Goal: Task Accomplishment & Management: Use online tool/utility

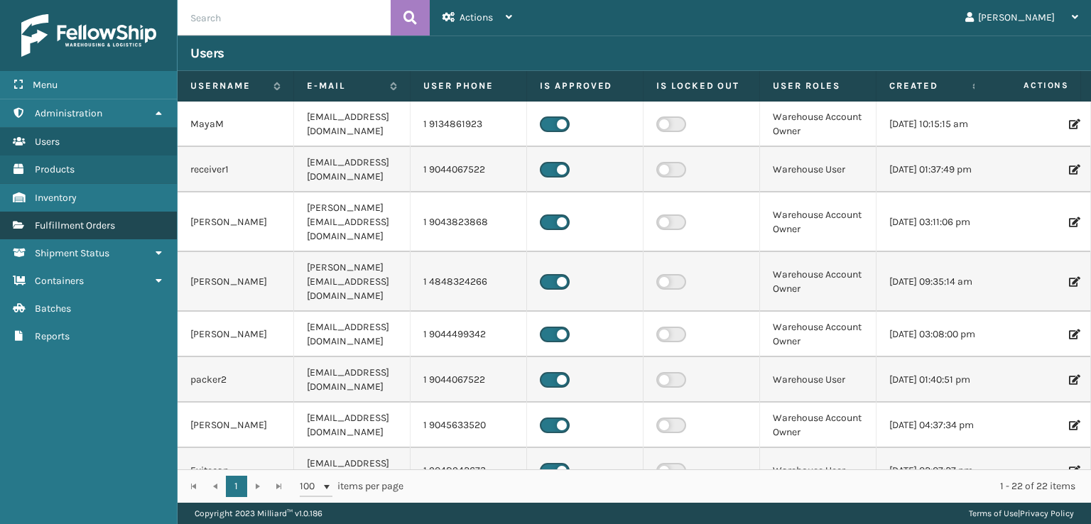
click at [148, 224] on link "Fulfillment Orders" at bounding box center [88, 226] width 177 height 28
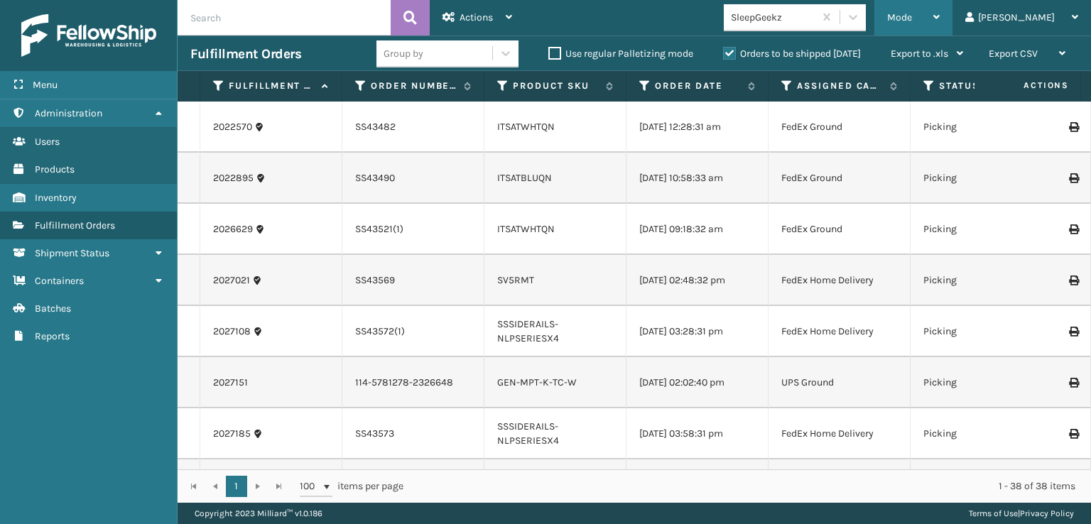
click at [912, 17] on span "Mode" at bounding box center [899, 17] width 25 height 12
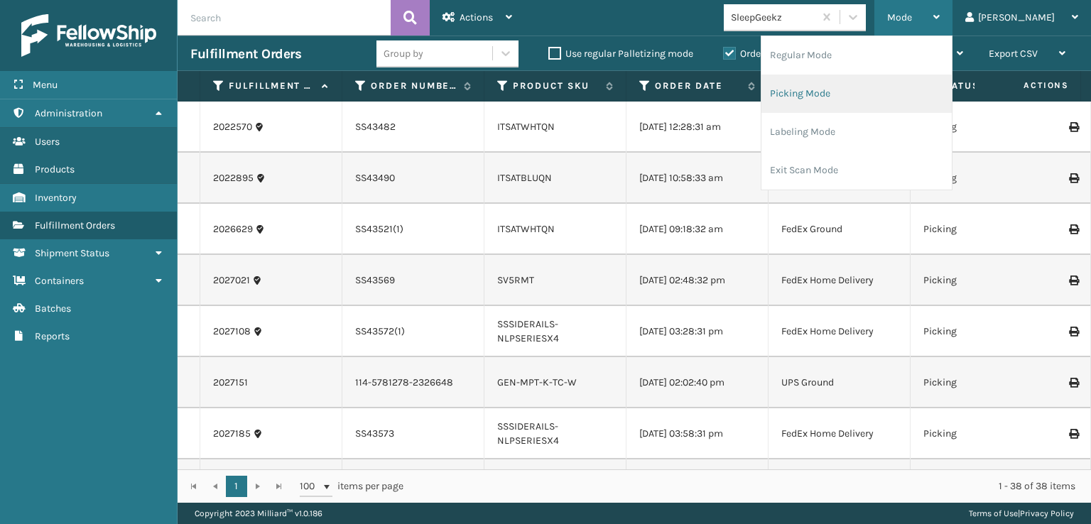
click at [838, 97] on li "Picking Mode" at bounding box center [856, 94] width 190 height 38
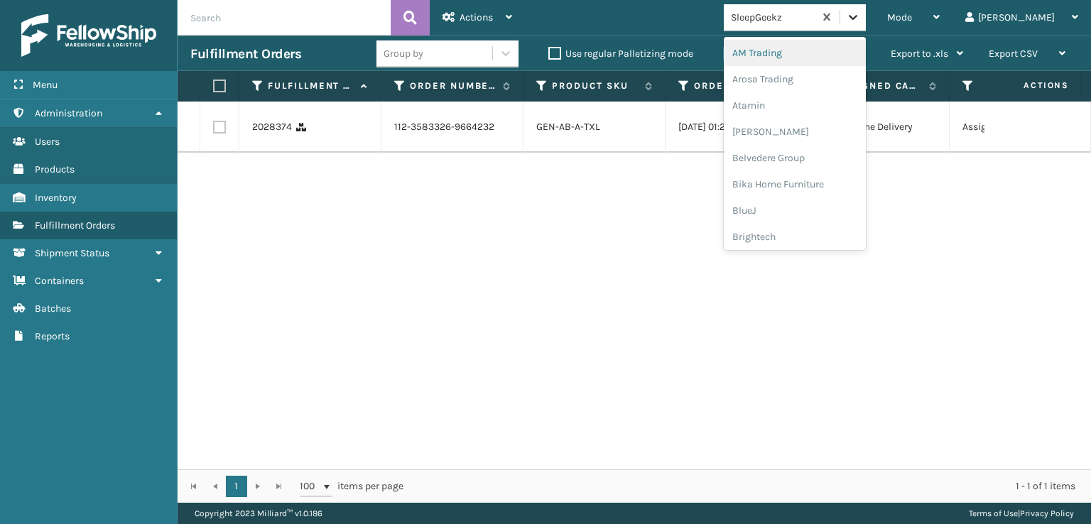
click at [860, 23] on icon at bounding box center [853, 17] width 14 height 14
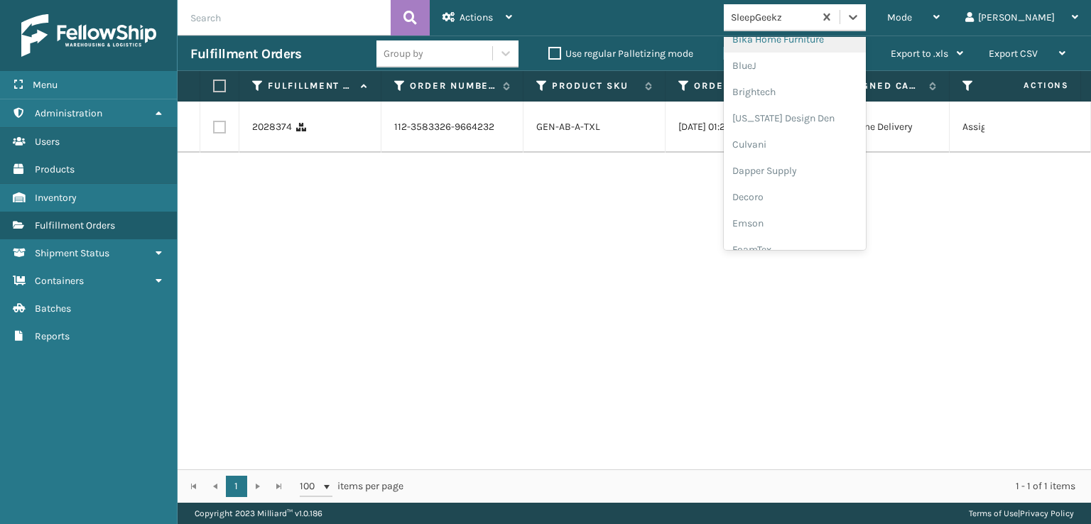
scroll to position [213, 0]
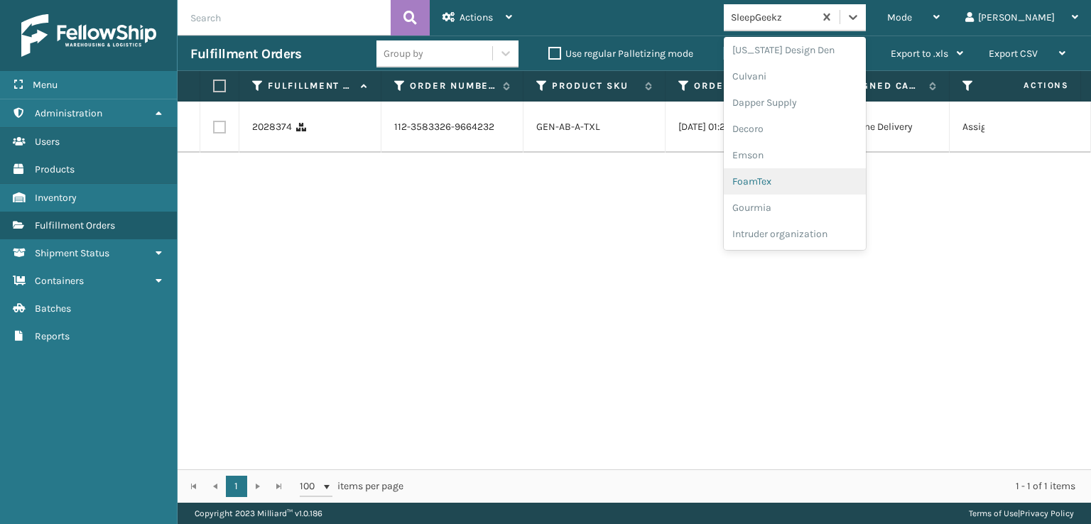
click at [815, 178] on div "FoamTex" at bounding box center [795, 181] width 142 height 26
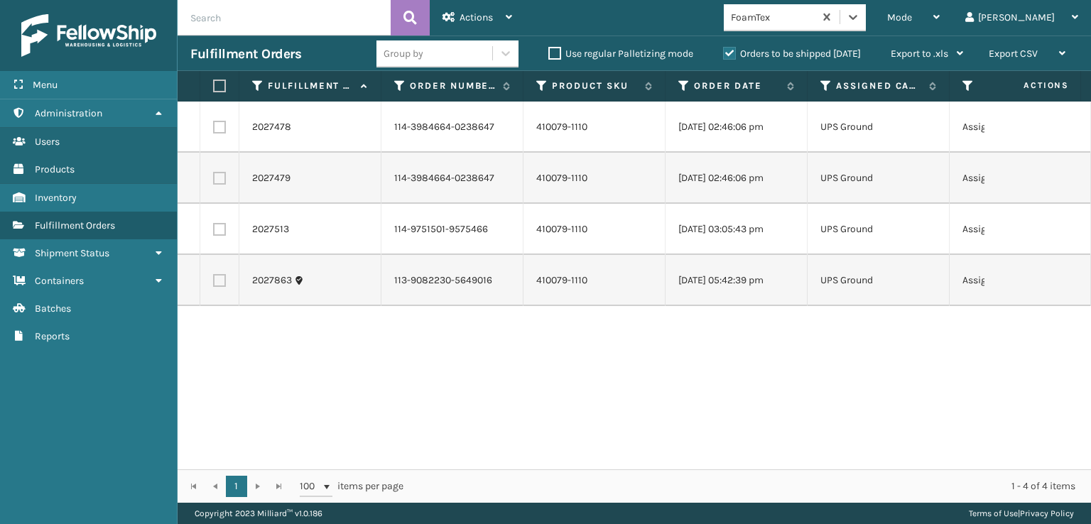
click at [216, 87] on label at bounding box center [217, 86] width 9 height 13
click at [214, 87] on input "checkbox" at bounding box center [213, 86] width 1 height 9
checkbox input "true"
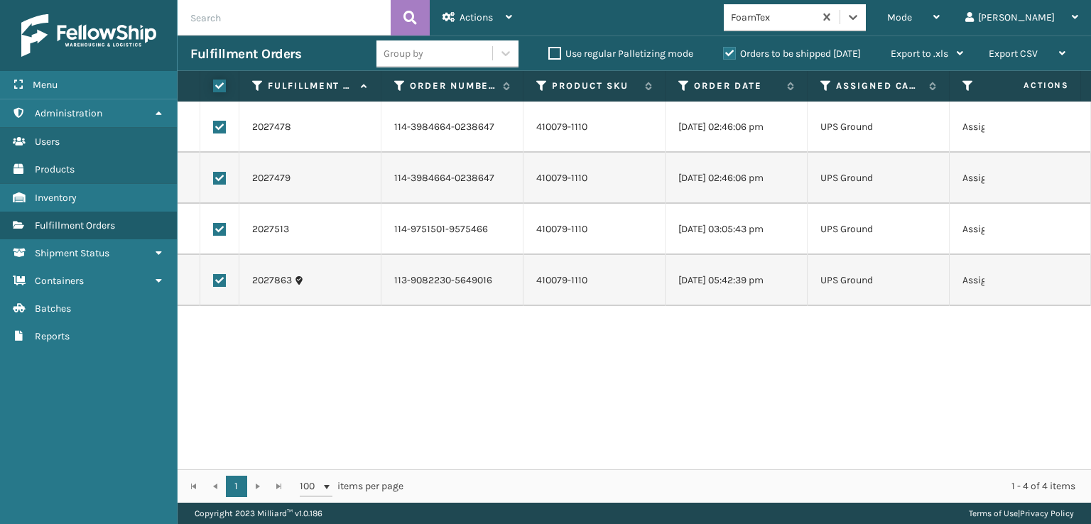
checkbox input "true"
click at [446, 33] on div "Actions" at bounding box center [477, 18] width 70 height 36
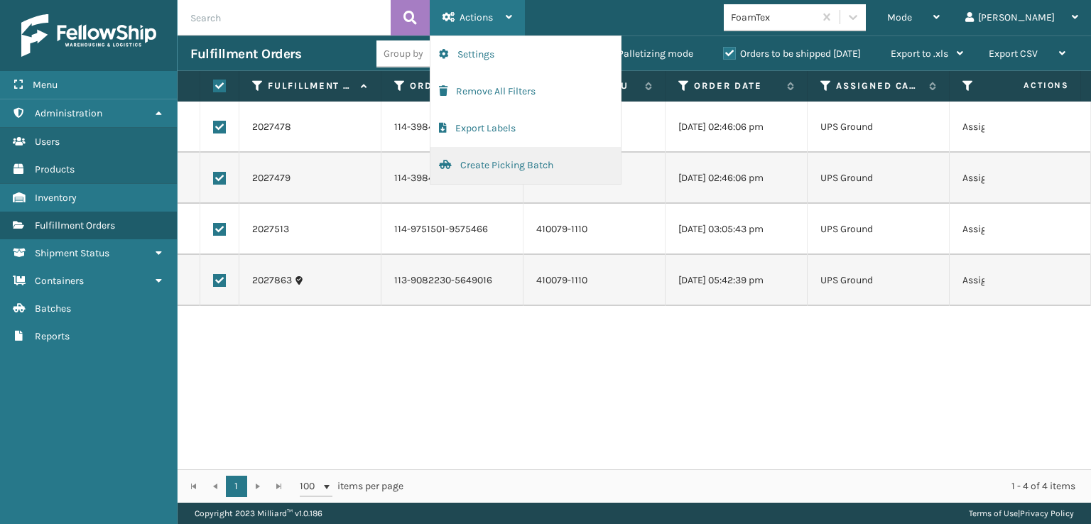
click at [466, 165] on button "Create Picking Batch" at bounding box center [525, 165] width 190 height 37
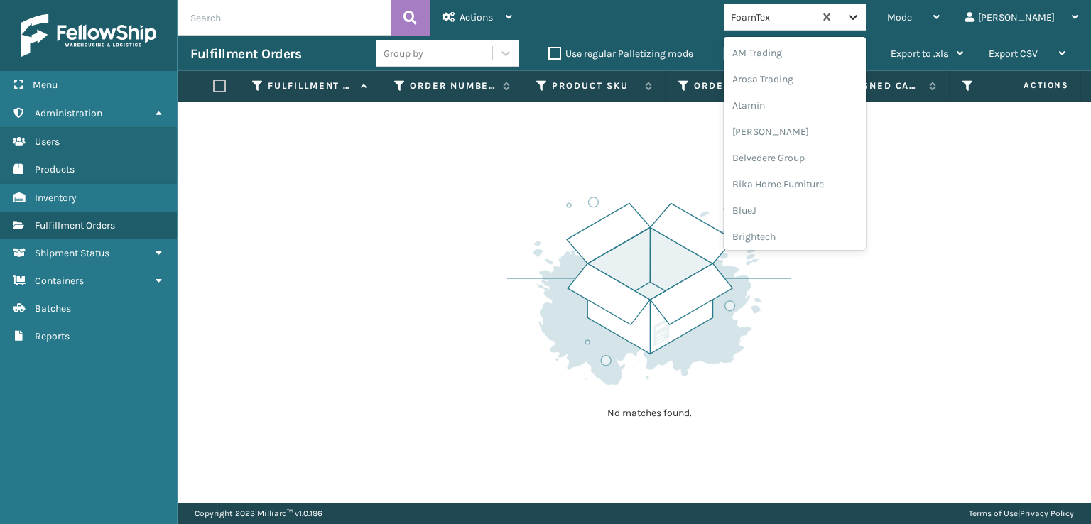
click at [860, 23] on icon at bounding box center [853, 17] width 14 height 14
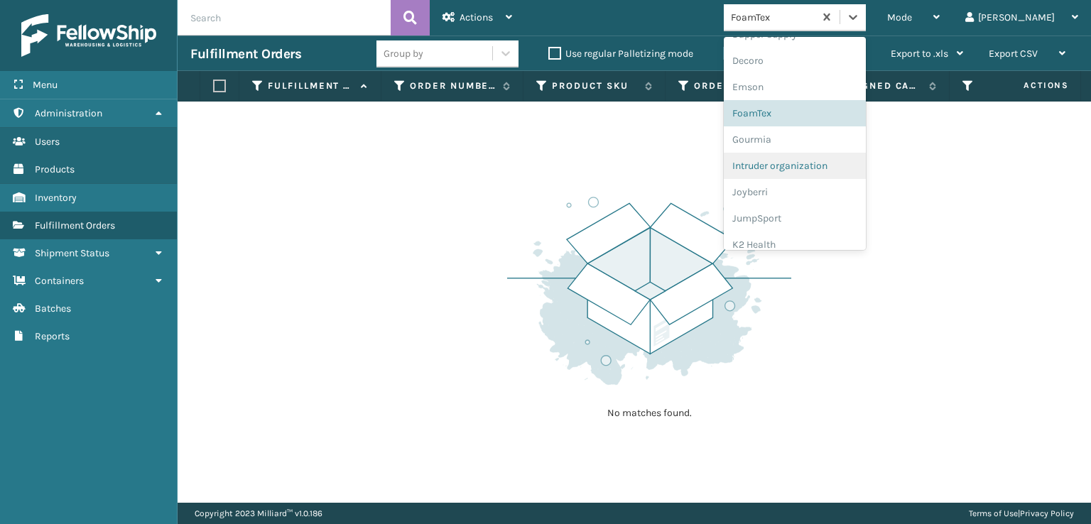
scroll to position [284, 0]
click at [821, 110] on div "FoamTex" at bounding box center [795, 110] width 142 height 26
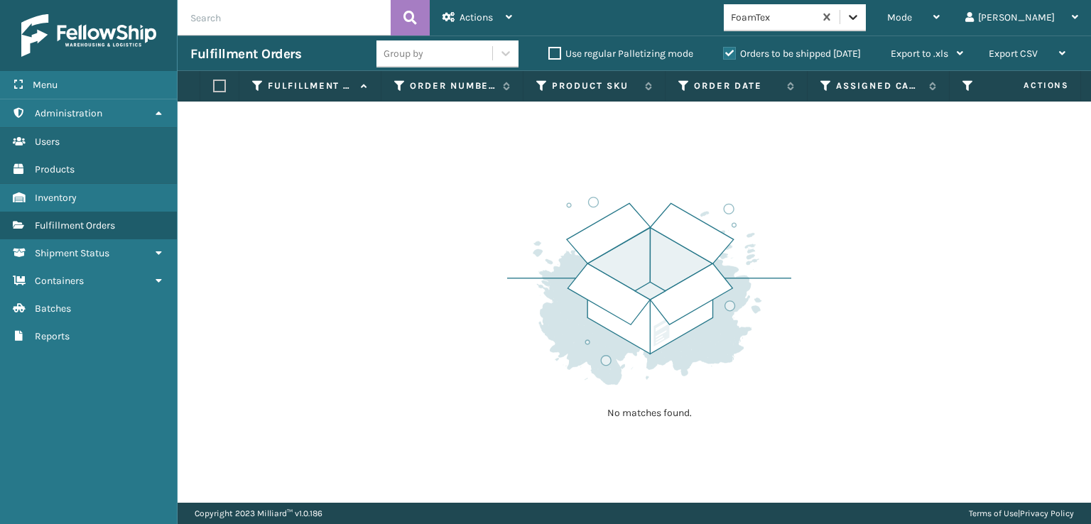
click at [857, 16] on icon at bounding box center [853, 17] width 9 height 5
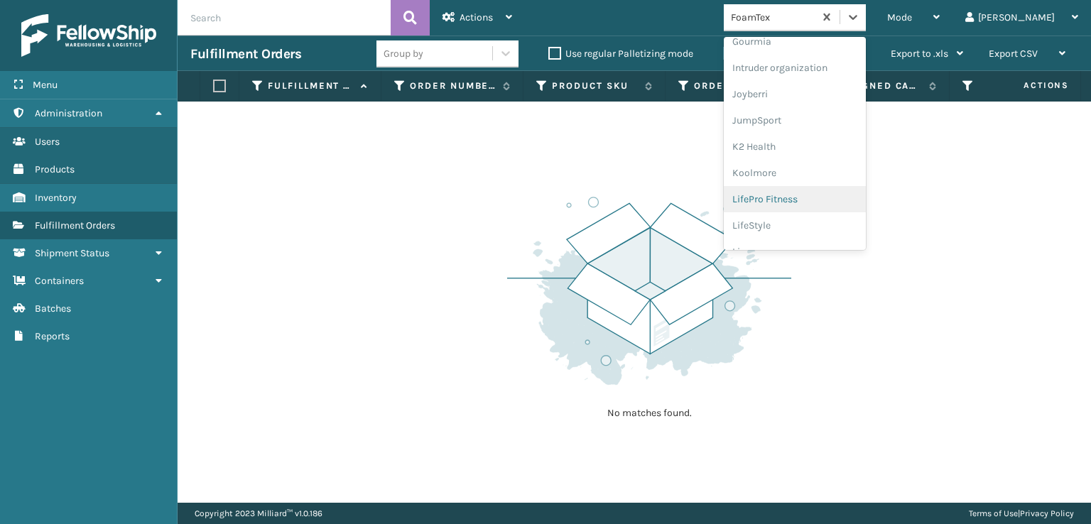
scroll to position [449, 0]
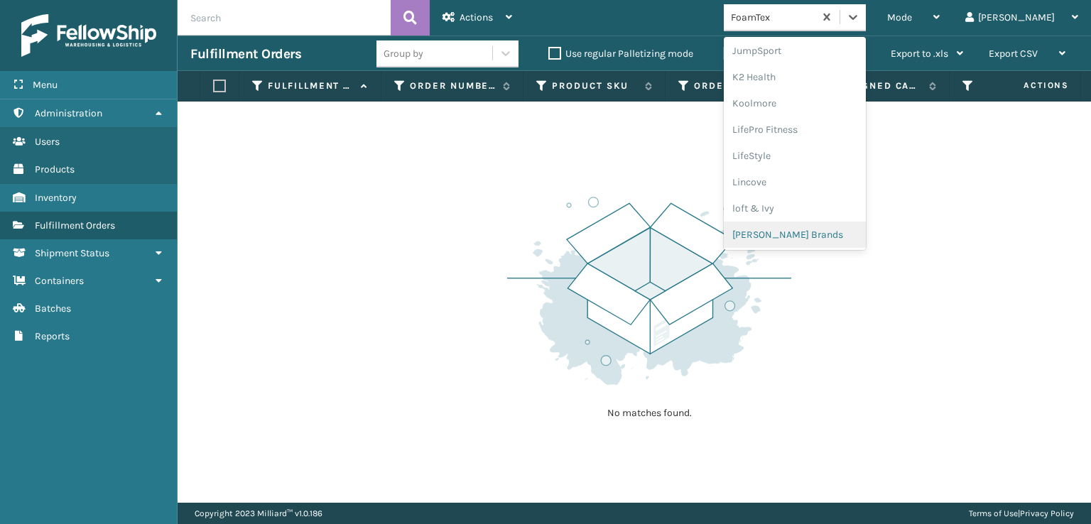
click at [829, 233] on div "[PERSON_NAME] Brands" at bounding box center [795, 235] width 142 height 26
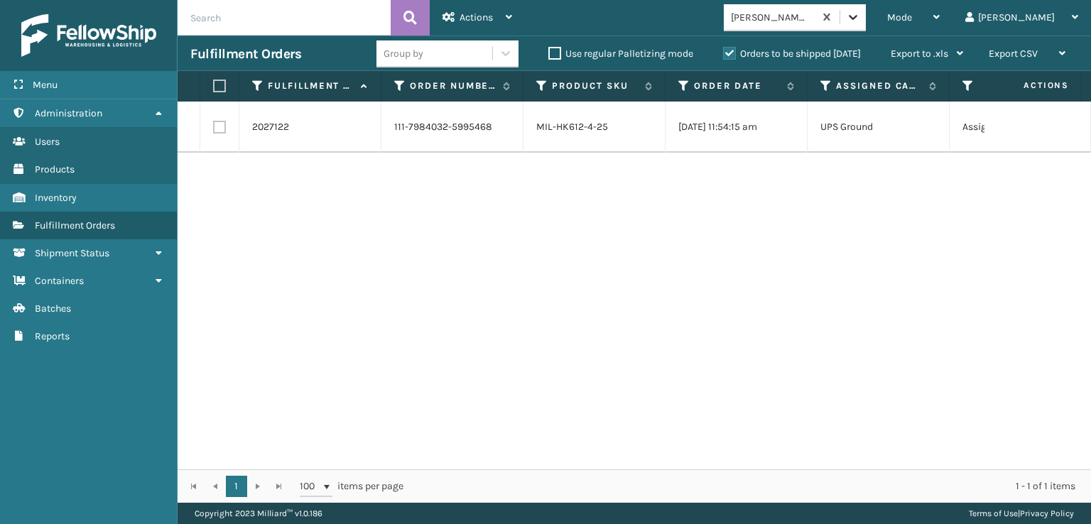
click at [866, 24] on div at bounding box center [853, 17] width 26 height 26
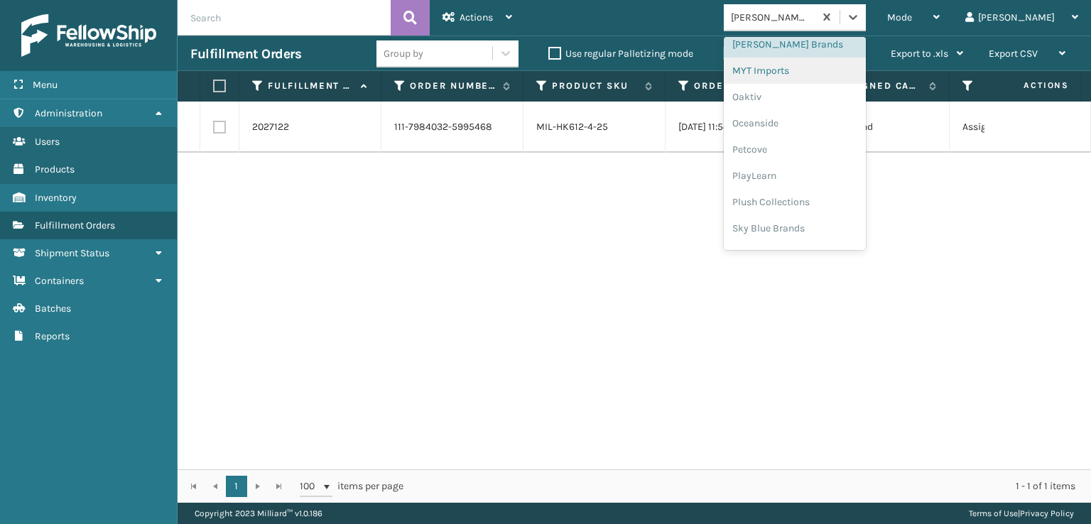
scroll to position [686, 0]
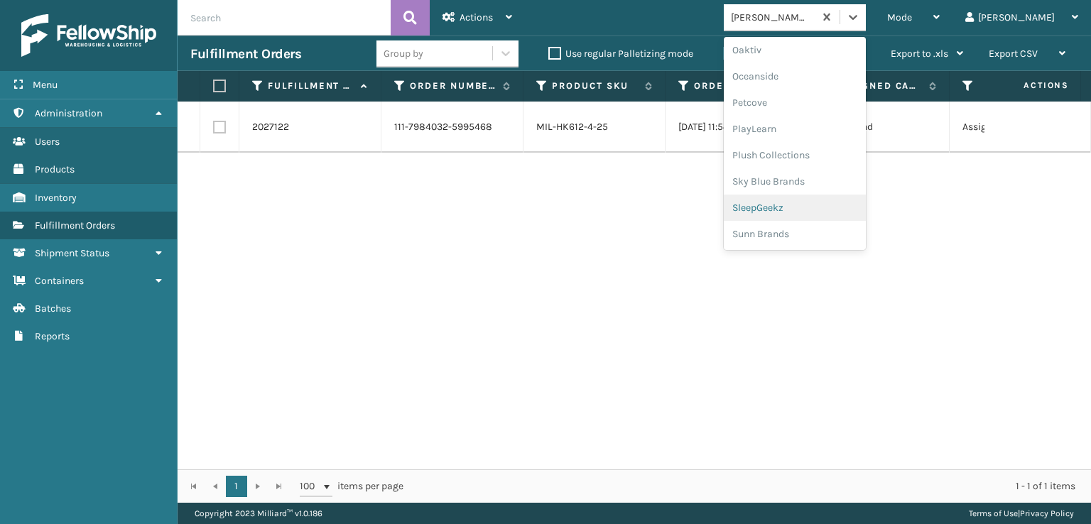
click at [820, 207] on div "SleepGeekz" at bounding box center [795, 208] width 142 height 26
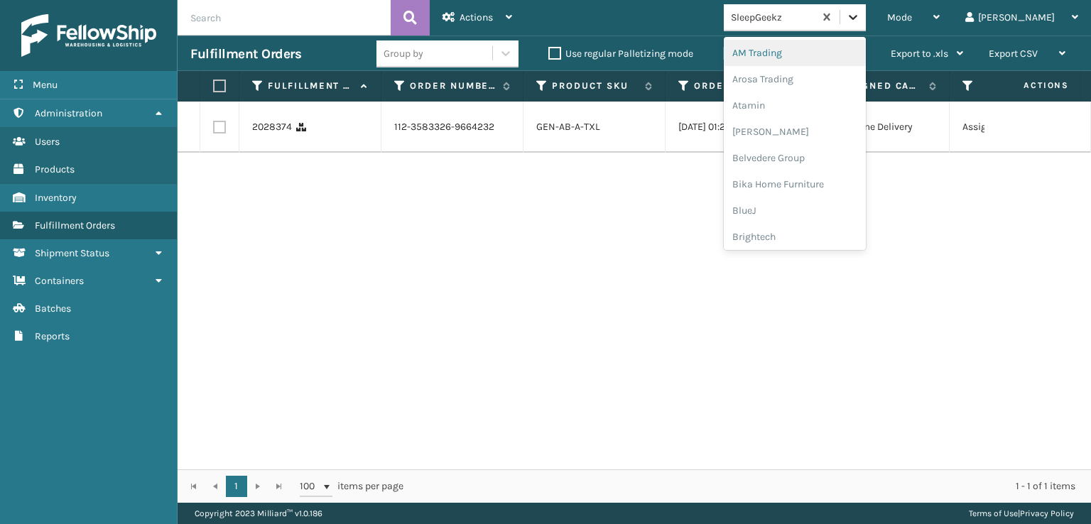
click at [860, 10] on icon at bounding box center [853, 17] width 14 height 14
click at [509, 230] on div "2028374 112-3583326-9664232 GEN-AB-A-TXL [DATE] 01:26:51 pm FedEx Home Delivery…" at bounding box center [634, 286] width 913 height 368
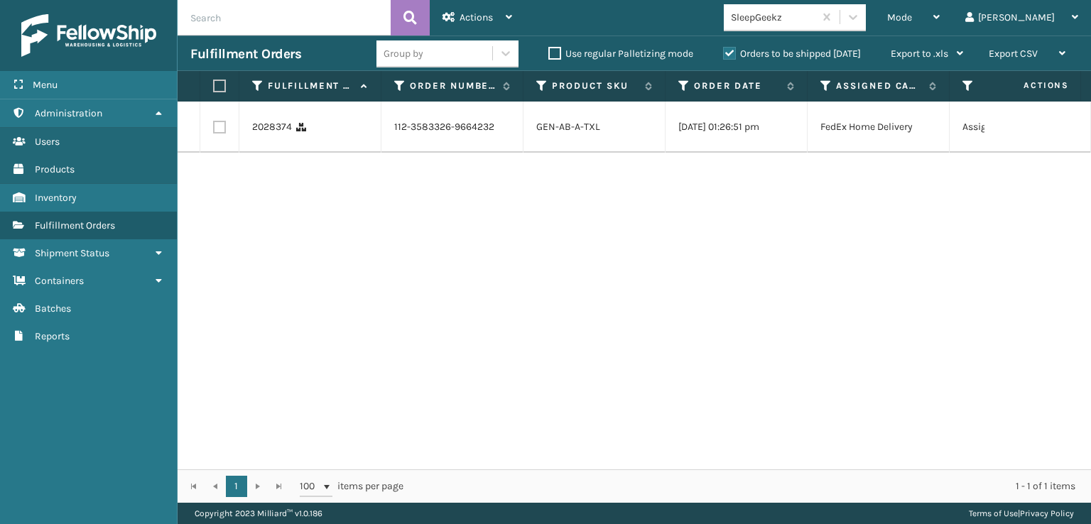
click at [607, 259] on div "2028374 112-3583326-9664232 GEN-AB-A-TXL [DATE] 01:26:51 pm FedEx Home Delivery…" at bounding box center [634, 286] width 913 height 368
click at [940, 10] on div "Mode" at bounding box center [913, 18] width 53 height 36
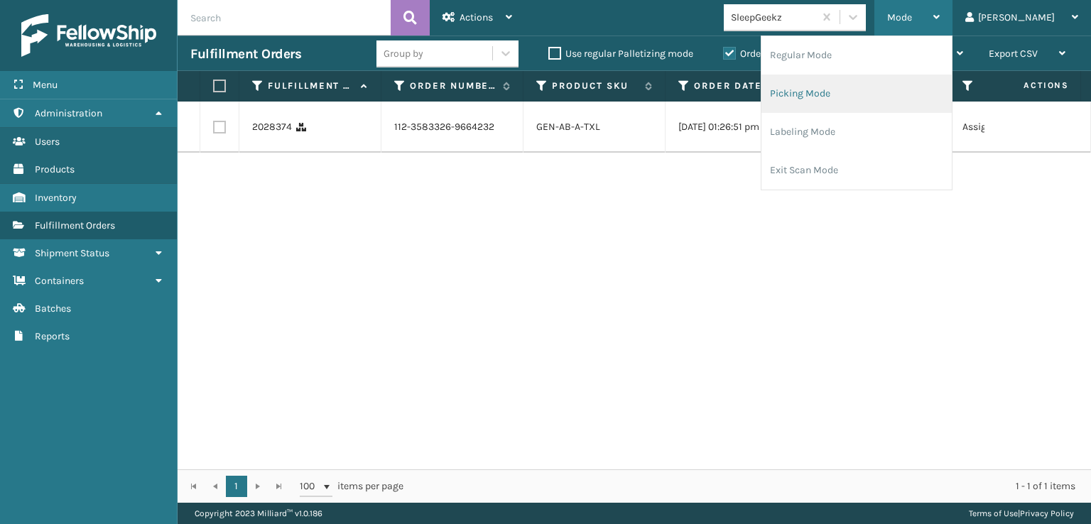
click at [862, 92] on li "Picking Mode" at bounding box center [856, 94] width 190 height 38
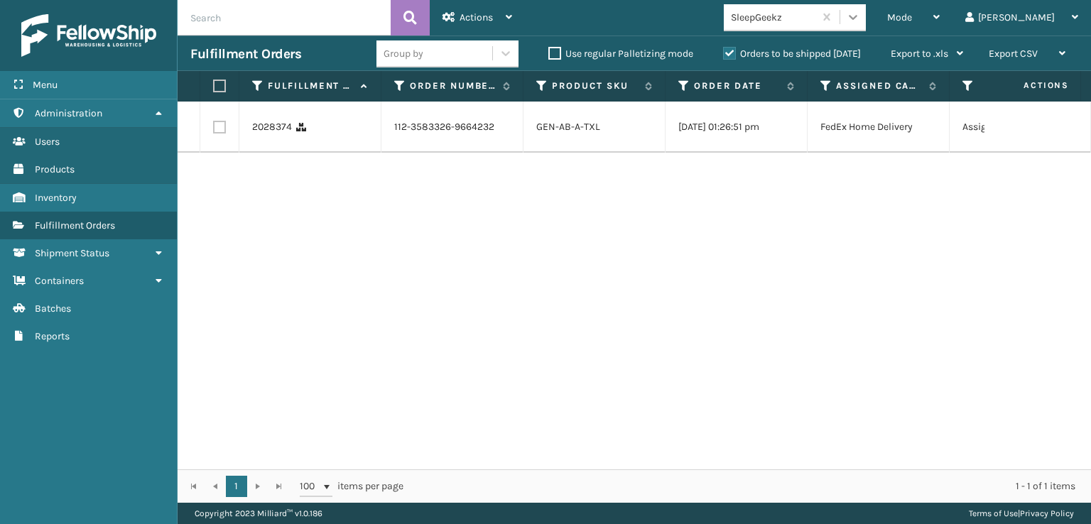
click at [866, 25] on div at bounding box center [853, 17] width 26 height 26
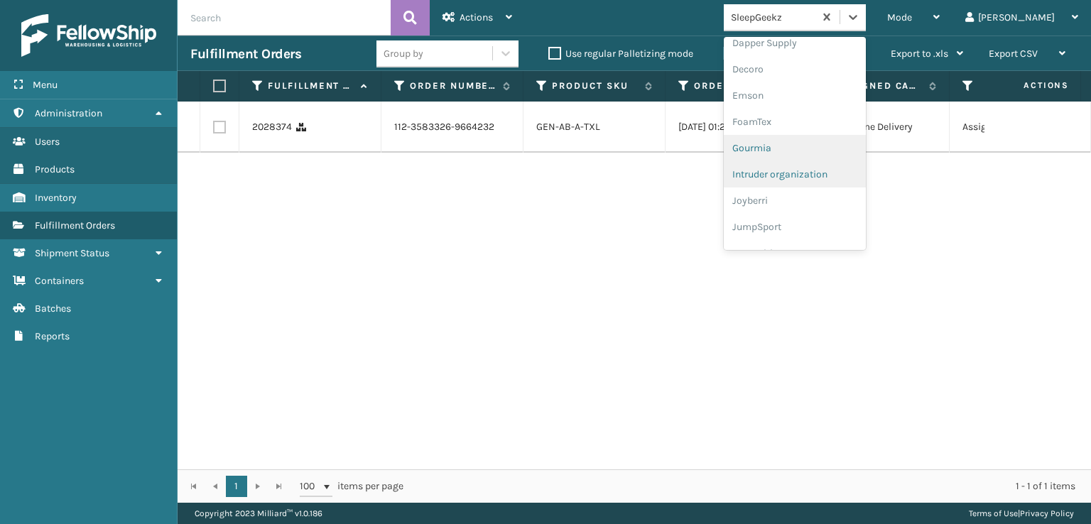
scroll to position [284, 0]
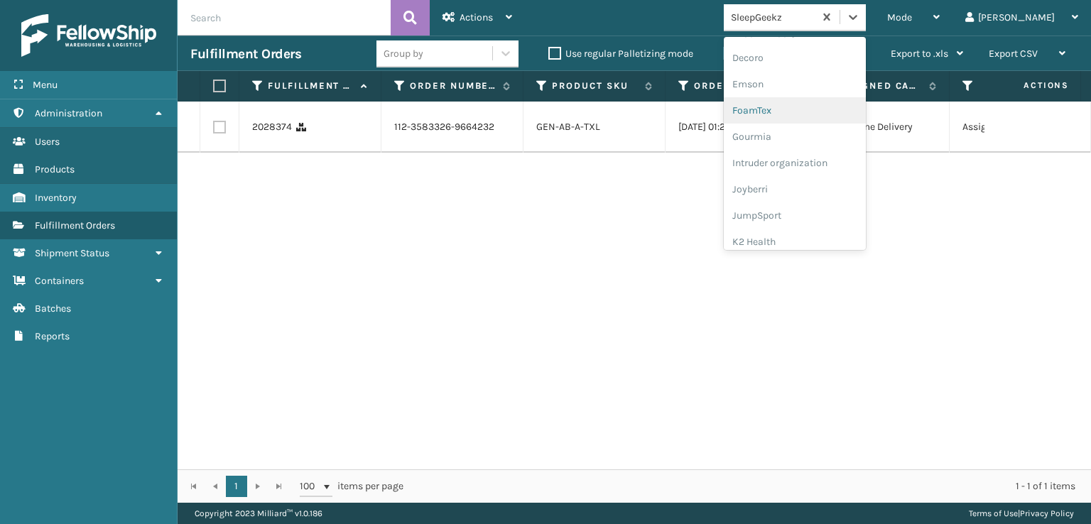
click at [822, 112] on div "FoamTex" at bounding box center [795, 110] width 142 height 26
click at [860, 13] on icon at bounding box center [853, 17] width 14 height 14
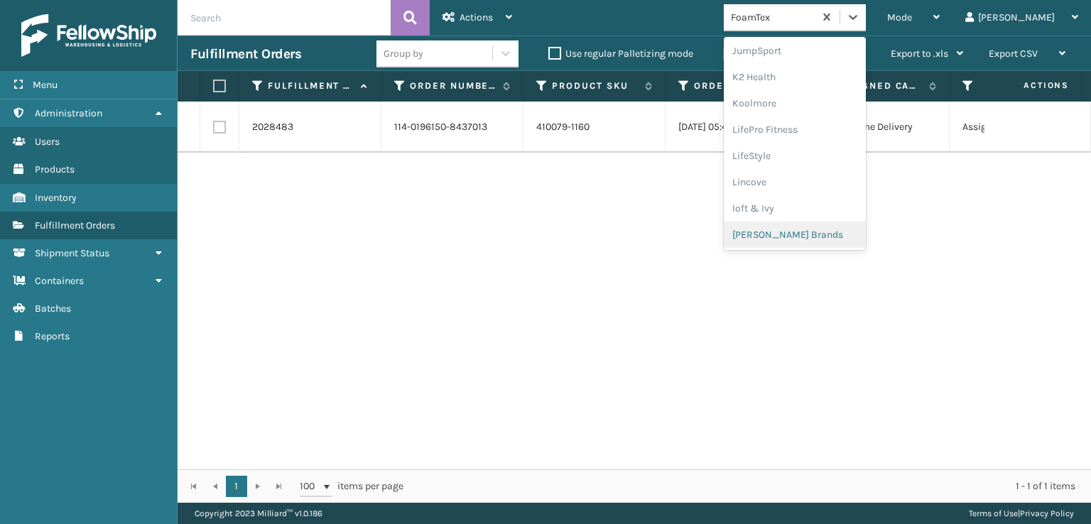
click at [819, 235] on div "[PERSON_NAME] Brands" at bounding box center [795, 235] width 142 height 26
click at [860, 22] on icon at bounding box center [853, 17] width 14 height 14
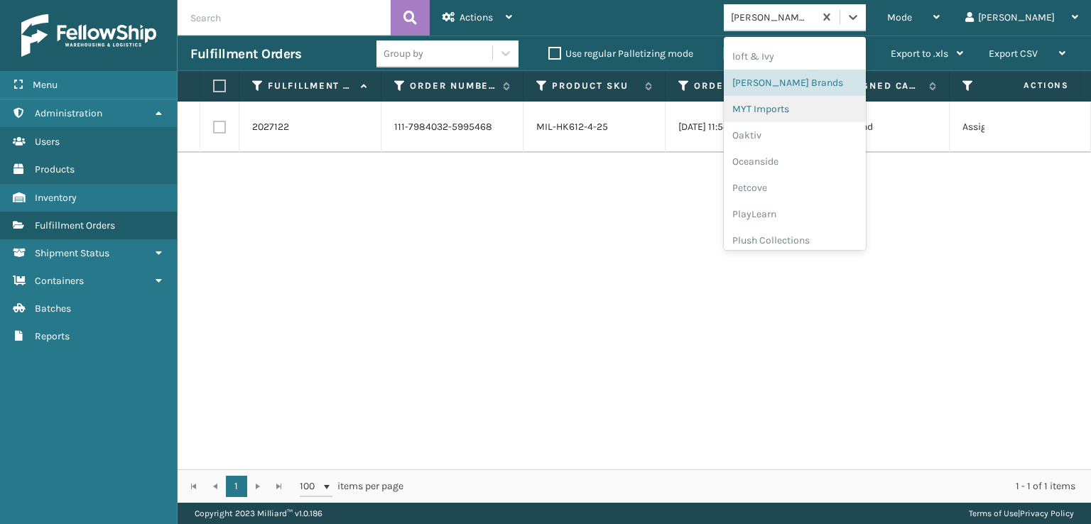
scroll to position [686, 0]
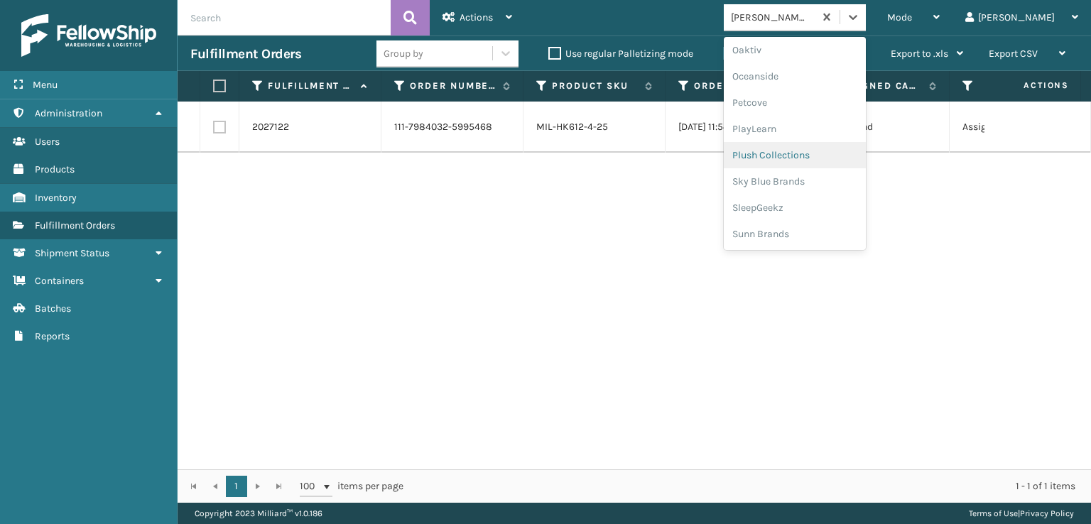
click at [824, 155] on div "Plush Collections" at bounding box center [795, 155] width 142 height 26
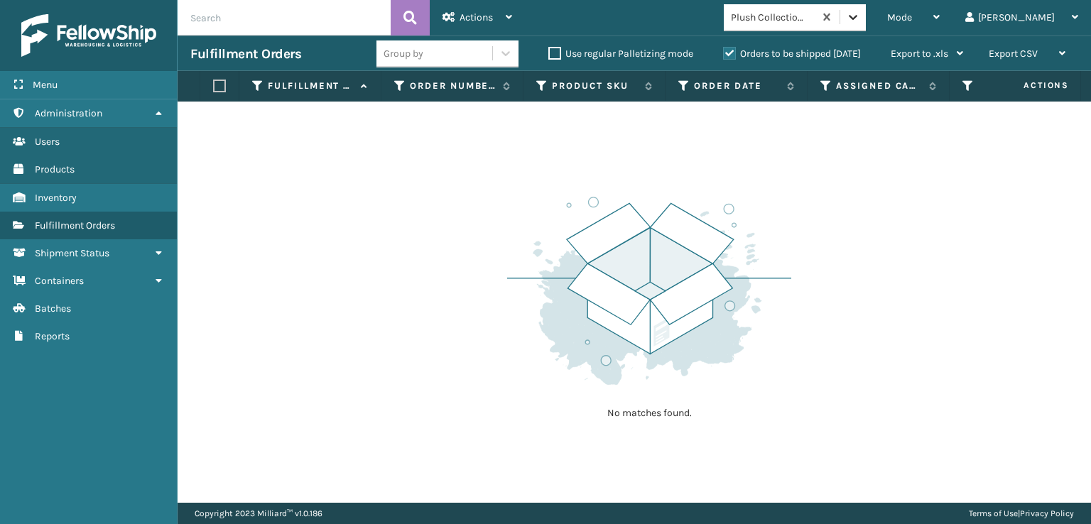
click at [860, 23] on icon at bounding box center [853, 17] width 14 height 14
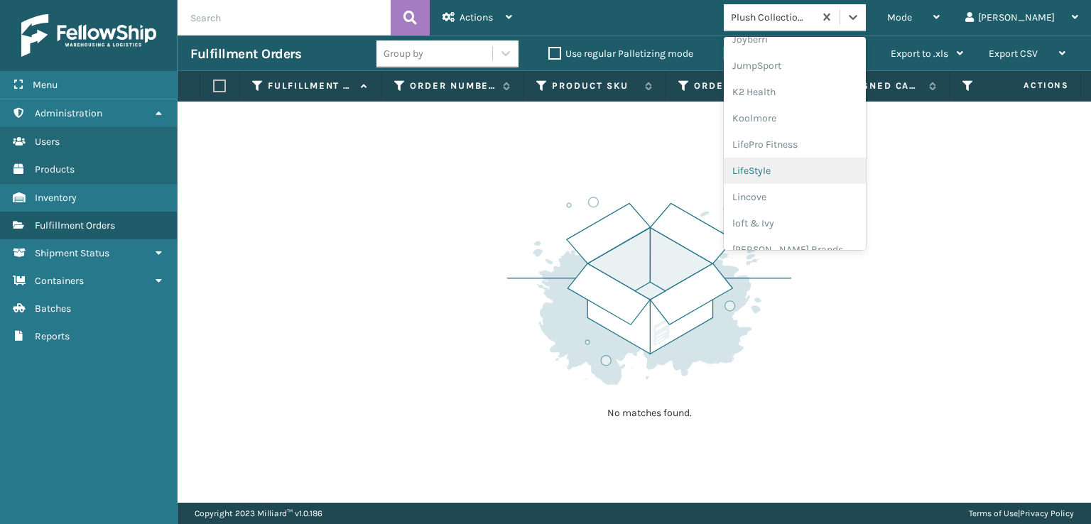
scroll to position [449, 0]
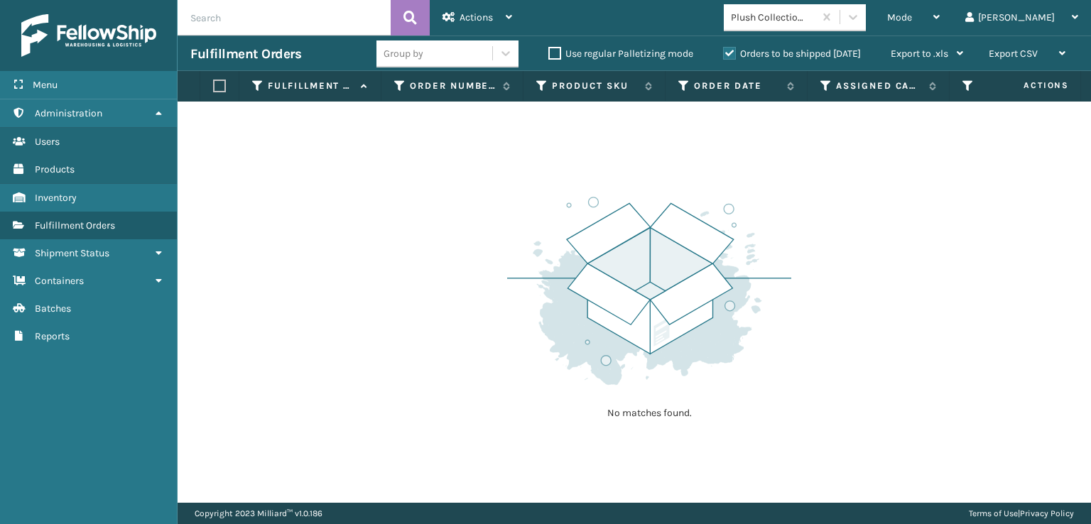
click at [729, 55] on label "Orders to be shipped [DATE]" at bounding box center [792, 54] width 138 height 12
click at [724, 55] on input "Orders to be shipped [DATE]" at bounding box center [723, 49] width 1 height 9
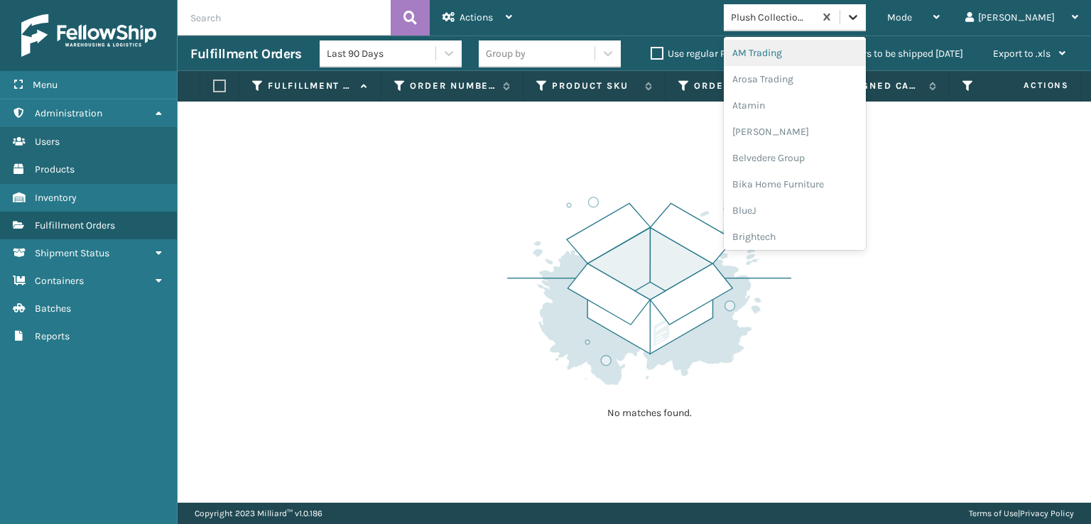
click at [860, 18] on icon at bounding box center [853, 17] width 14 height 14
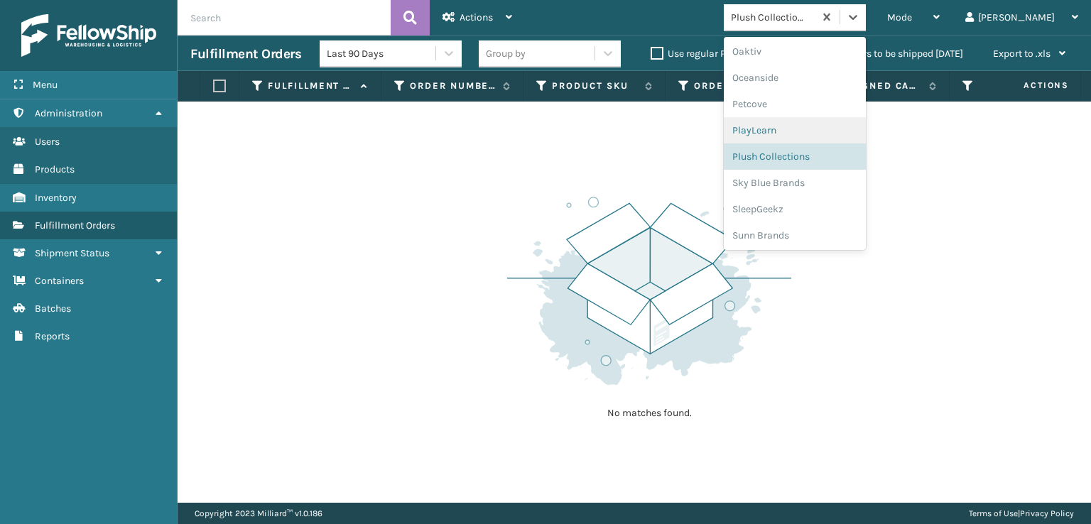
scroll to position [686, 0]
click at [822, 205] on div "SleepGeekz" at bounding box center [795, 208] width 142 height 26
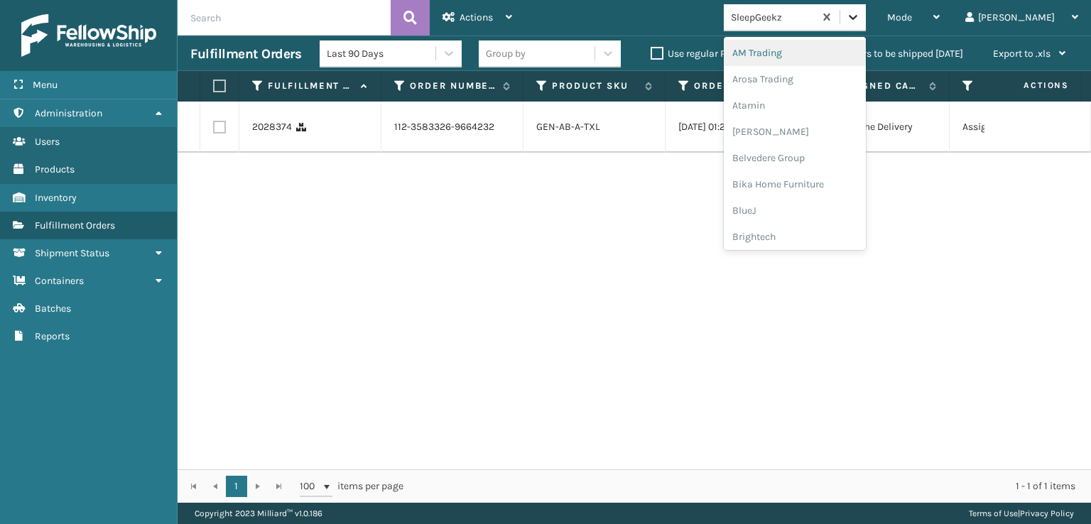
click at [857, 18] on icon at bounding box center [853, 17] width 9 height 5
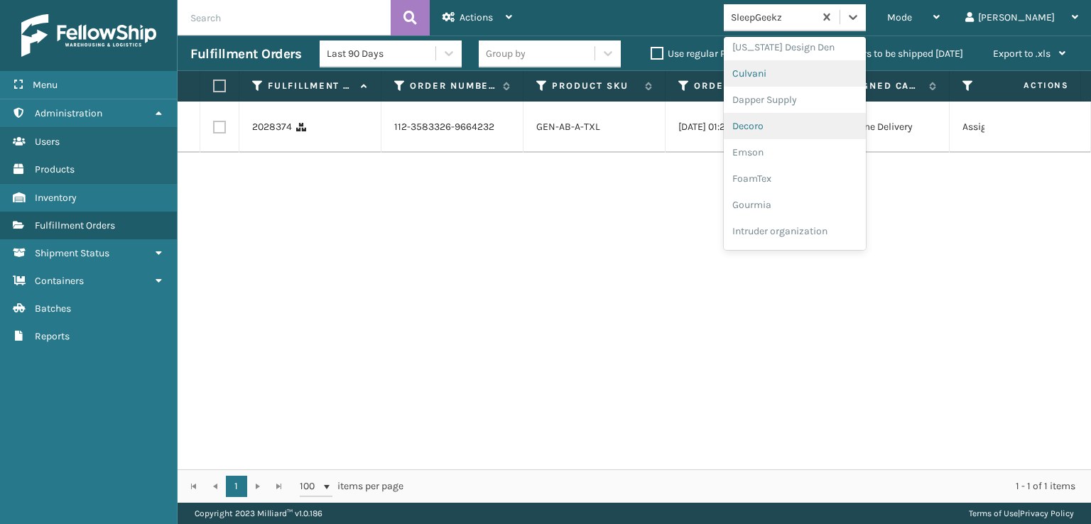
scroll to position [213, 0]
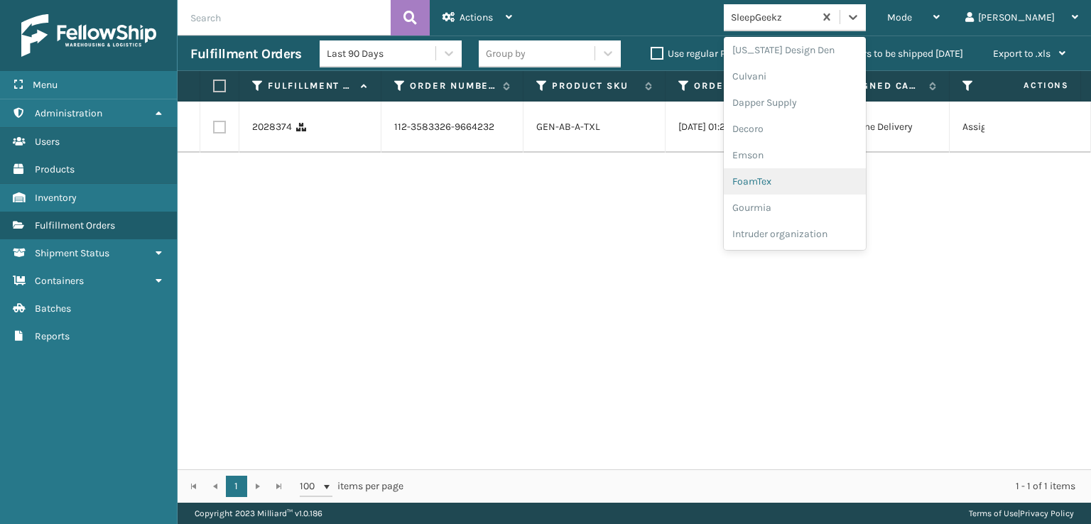
click at [808, 184] on div "FoamTex" at bounding box center [795, 181] width 142 height 26
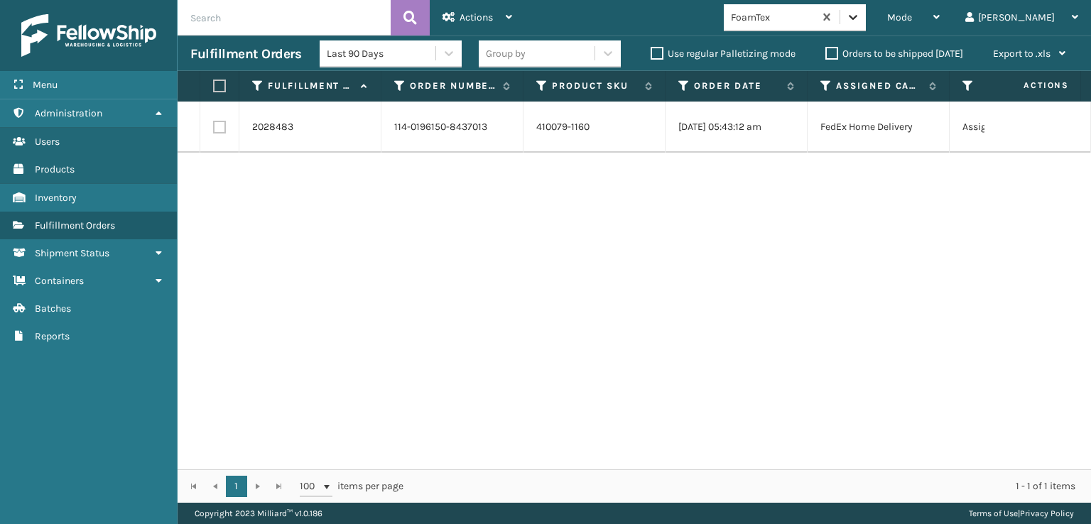
click at [860, 22] on icon at bounding box center [853, 17] width 14 height 14
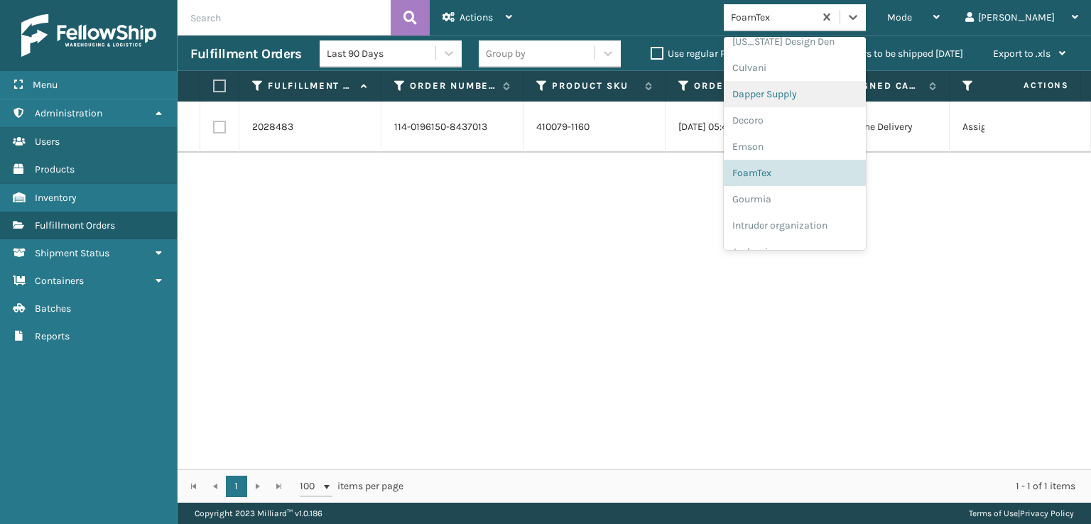
scroll to position [449, 0]
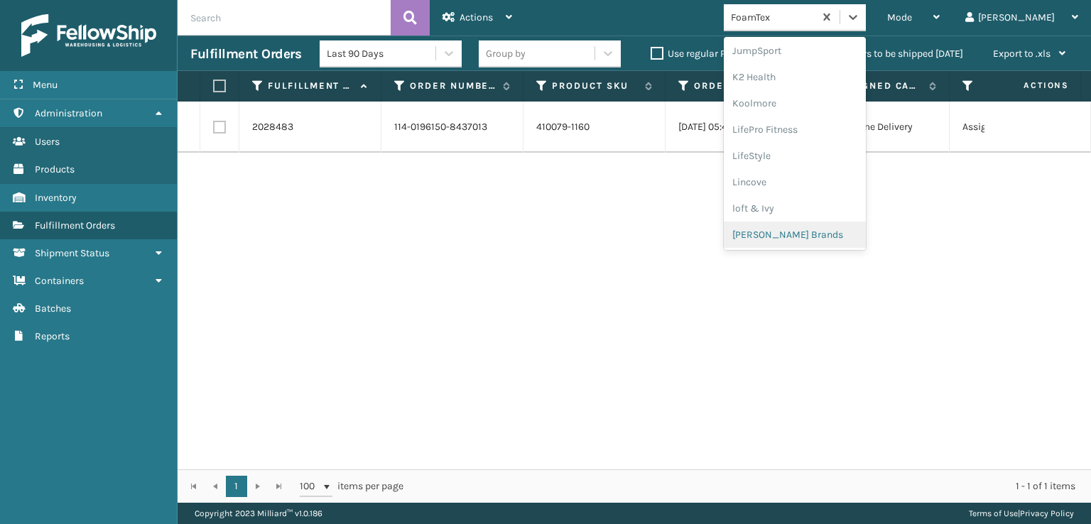
click at [820, 231] on div "[PERSON_NAME] Brands" at bounding box center [795, 235] width 142 height 26
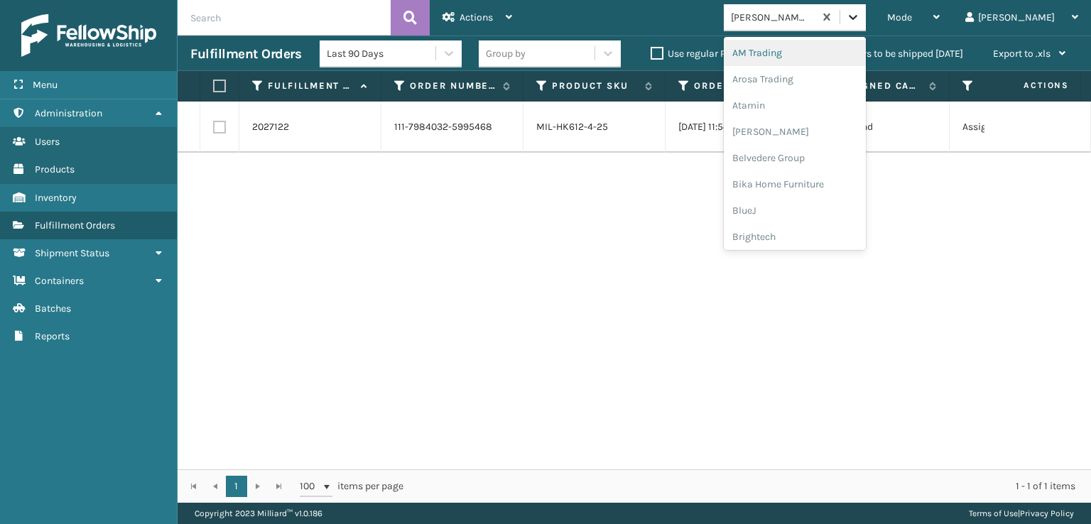
click at [866, 28] on div at bounding box center [853, 17] width 26 height 26
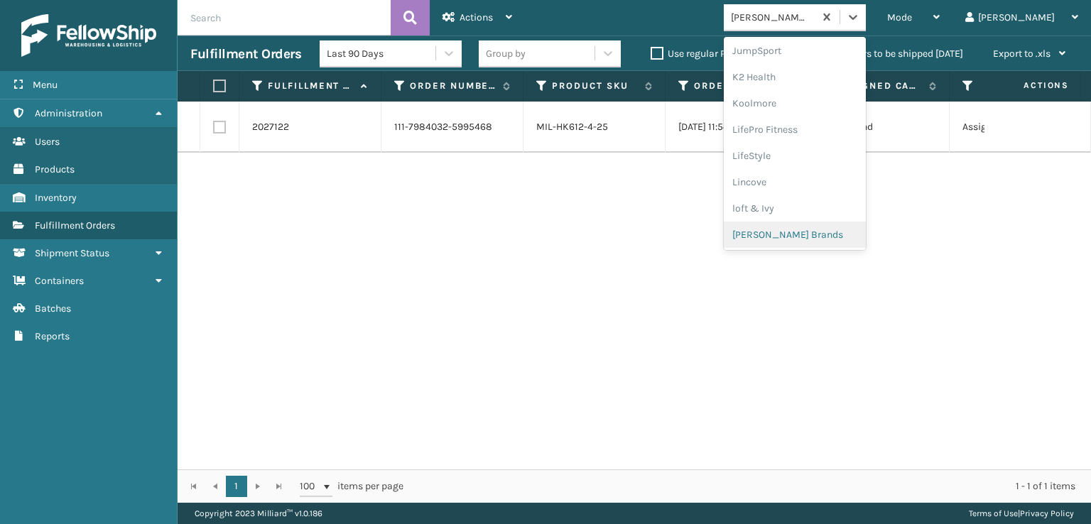
scroll to position [686, 0]
click at [807, 210] on div "SleepGeekz" at bounding box center [795, 208] width 142 height 26
